Goal: Information Seeking & Learning: Compare options

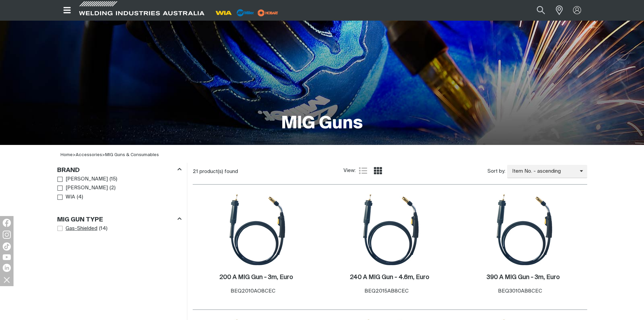
click at [81, 230] on span "Gas-Shielded" at bounding box center [82, 229] width 32 height 8
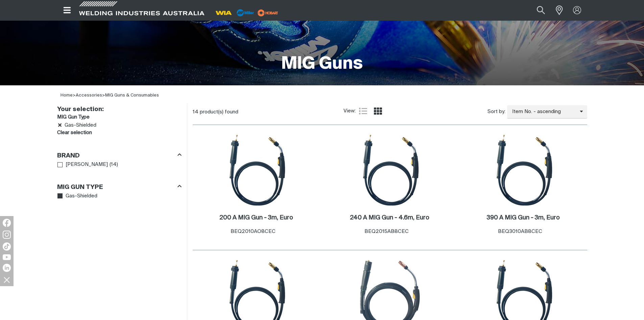
scroll to position [135, 0]
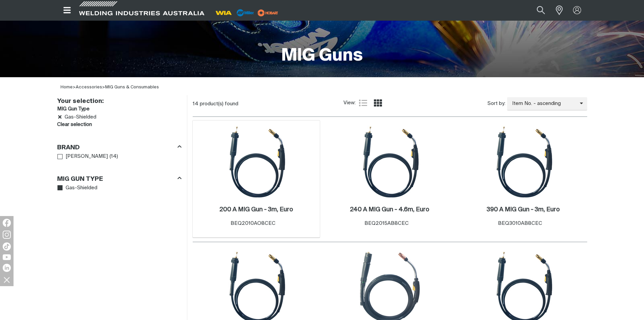
click at [265, 180] on img at bounding box center [256, 161] width 72 height 72
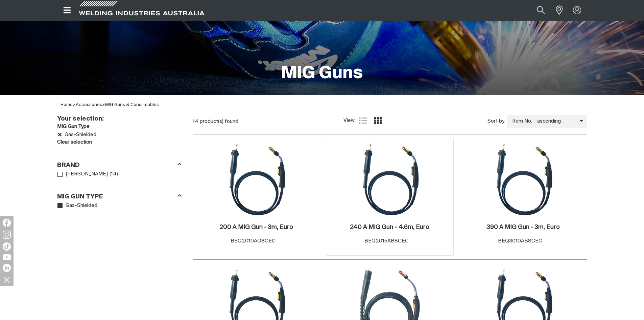
scroll to position [146, 0]
